Goal: Task Accomplishment & Management: Use online tool/utility

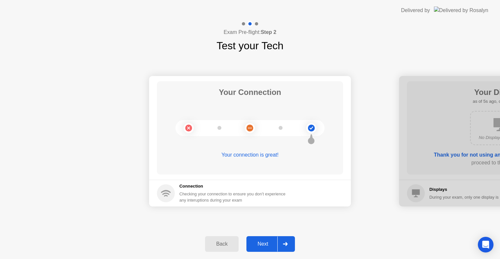
click at [273, 246] on div "Next" at bounding box center [262, 244] width 29 height 6
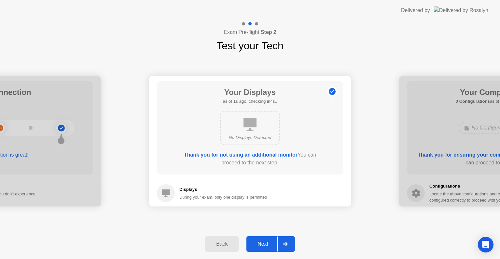
click at [273, 246] on div "Next" at bounding box center [262, 244] width 29 height 6
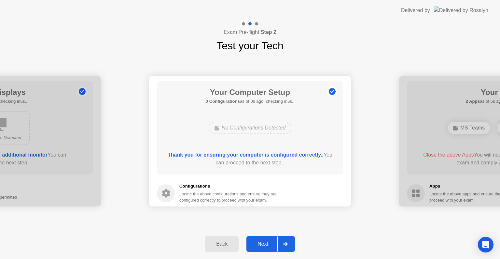
click at [273, 246] on div "Next" at bounding box center [262, 244] width 29 height 6
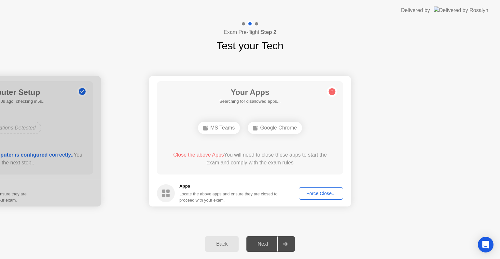
click at [322, 195] on div "Force Close..." at bounding box center [321, 193] width 40 height 5
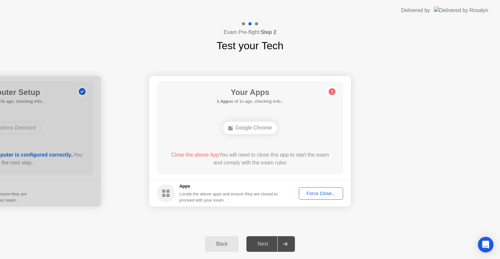
click at [319, 196] on button "Force Close..." at bounding box center [321, 193] width 44 height 12
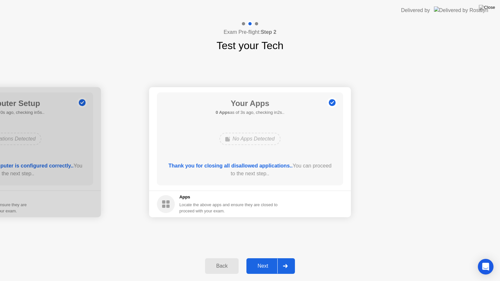
click at [269, 258] on div "Next" at bounding box center [262, 266] width 29 height 6
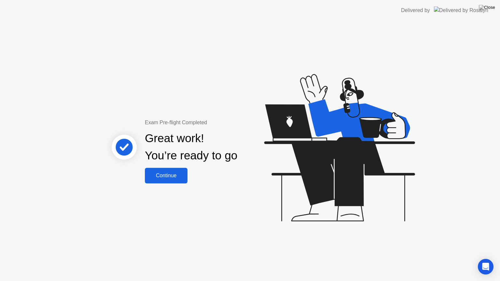
click at [175, 179] on div "Continue" at bounding box center [166, 176] width 39 height 6
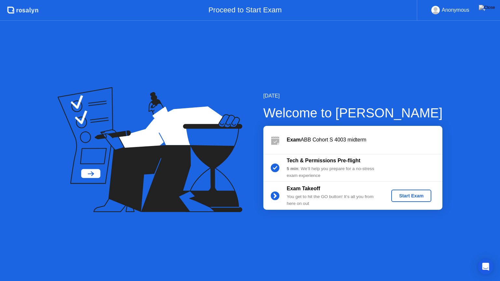
click at [414, 198] on div "Start Exam" at bounding box center [411, 195] width 35 height 5
